Goal: Task Accomplishment & Management: Manage account settings

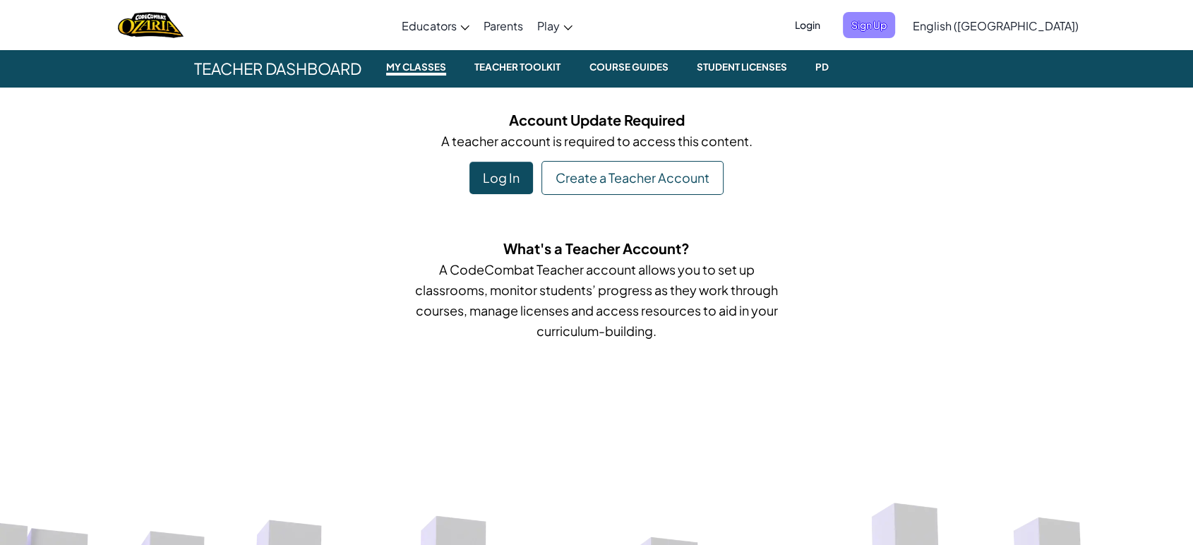
click at [895, 28] on span "Sign Up" at bounding box center [869, 25] width 52 height 26
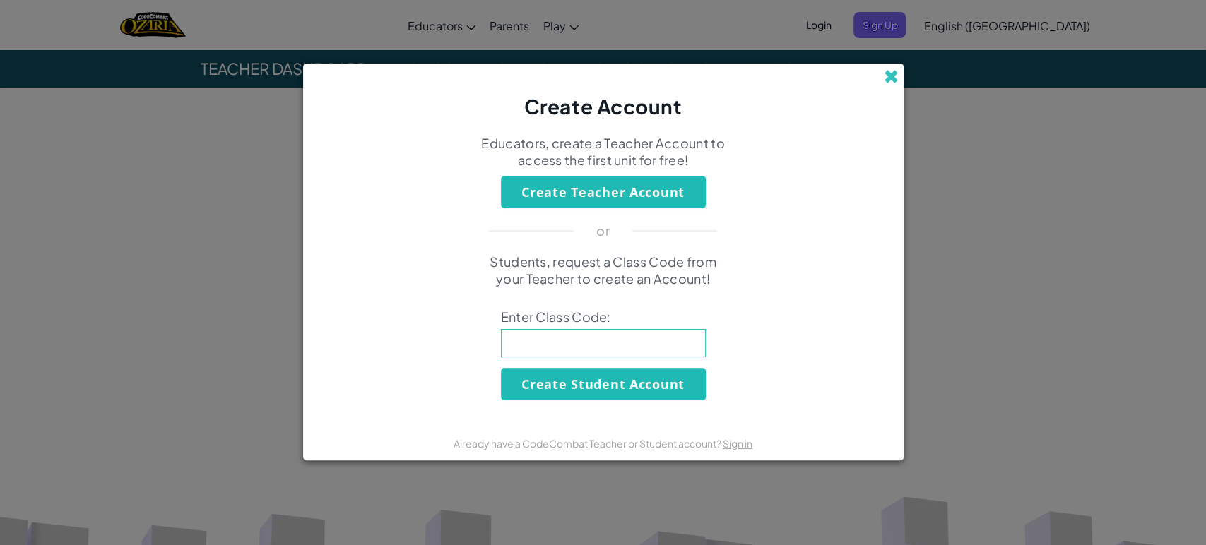
click at [889, 82] on span at bounding box center [890, 76] width 15 height 15
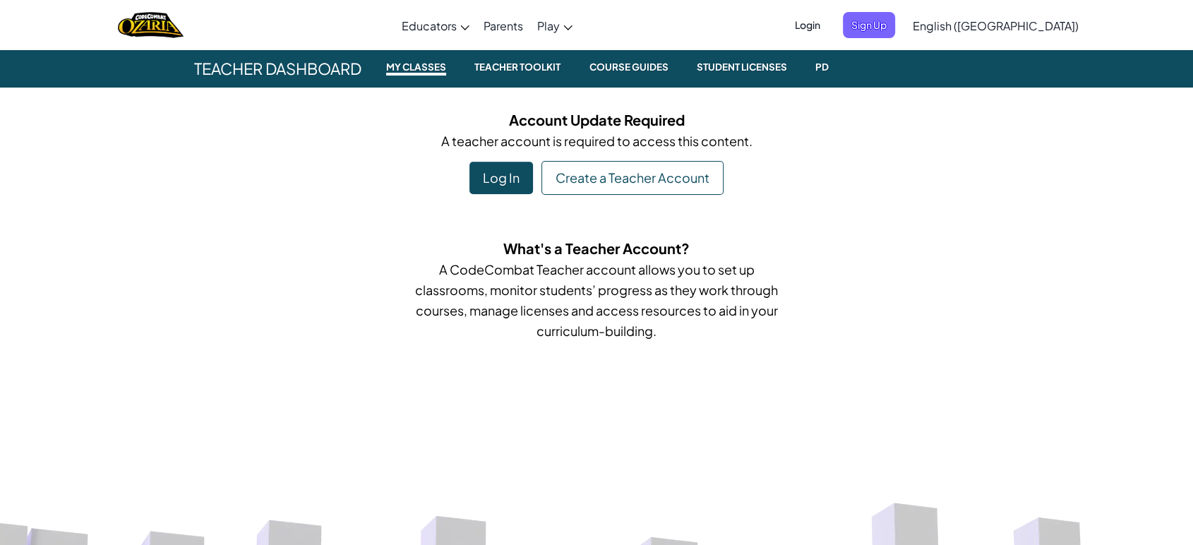
click at [829, 25] on span "Login" at bounding box center [808, 25] width 42 height 26
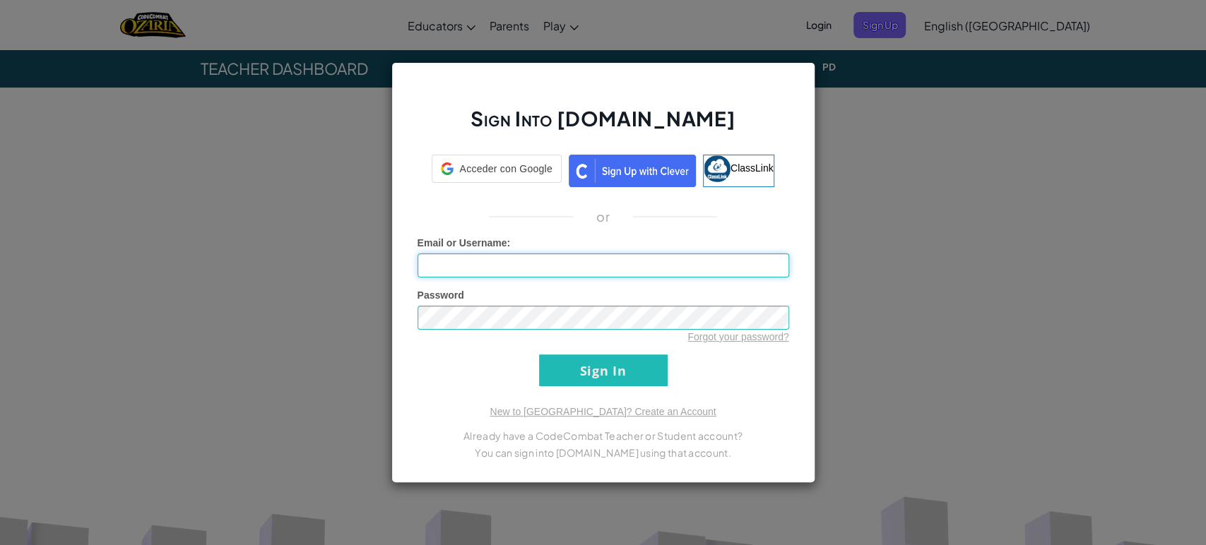
type input "[EMAIL_ADDRESS][DOMAIN_NAME]"
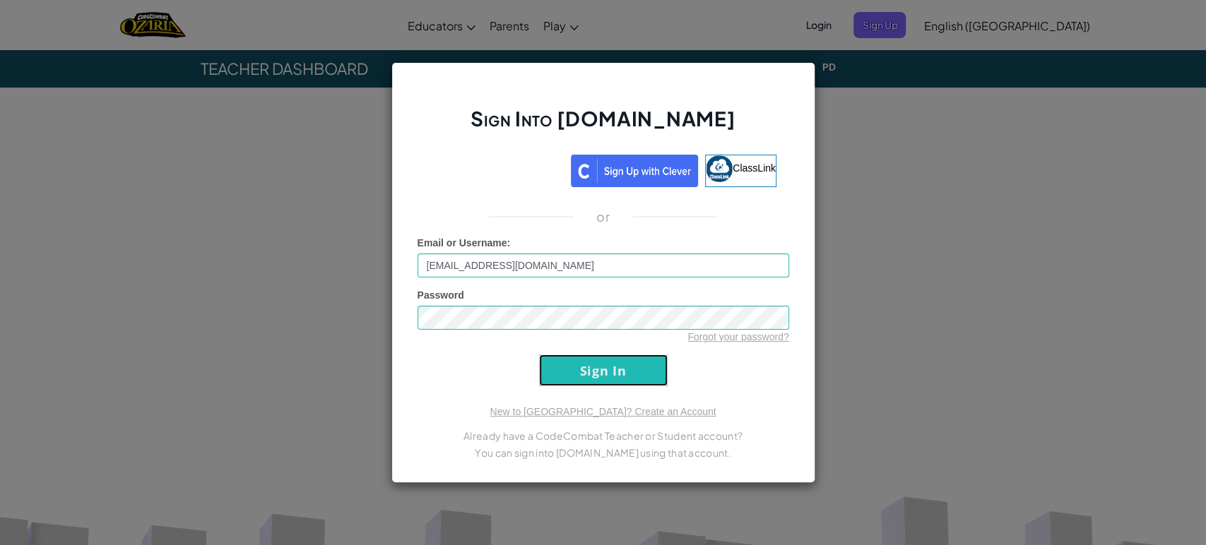
click at [599, 377] on input "Sign In" at bounding box center [603, 371] width 129 height 32
